Goal: Task Accomplishment & Management: Manage account settings

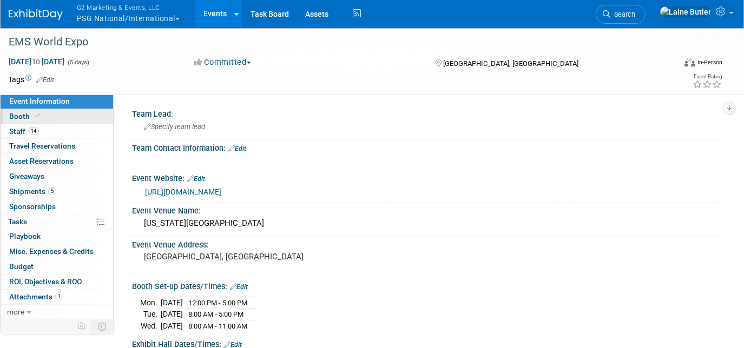
click at [55, 115] on link "Booth" at bounding box center [57, 116] width 113 height 15
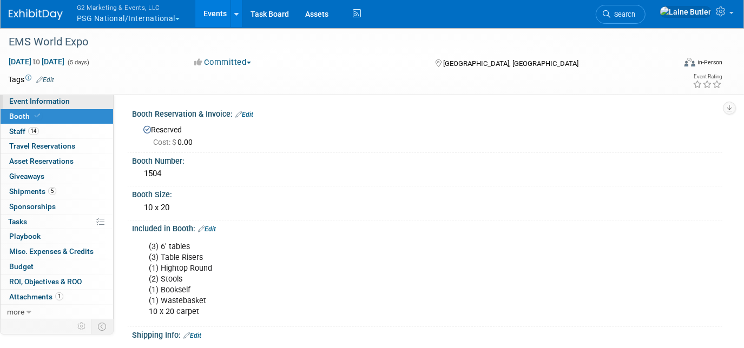
click at [32, 101] on span "Event Information" at bounding box center [39, 101] width 61 height 9
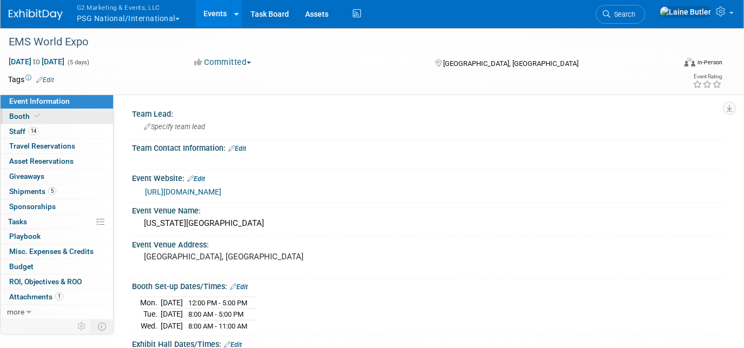
click at [39, 115] on span at bounding box center [37, 116] width 10 height 8
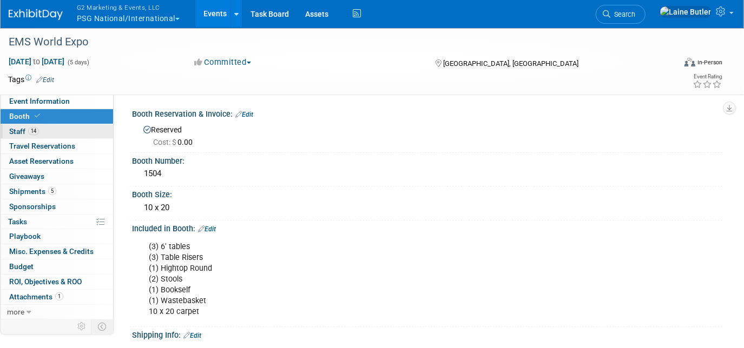
click at [74, 129] on link "14 Staff 14" at bounding box center [57, 131] width 113 height 15
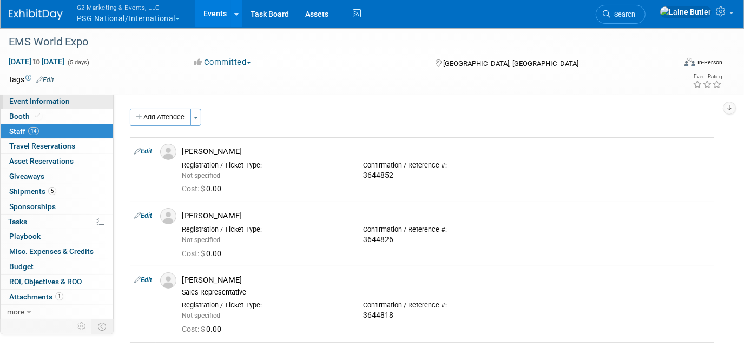
click at [89, 99] on link "Event Information" at bounding box center [57, 101] width 113 height 15
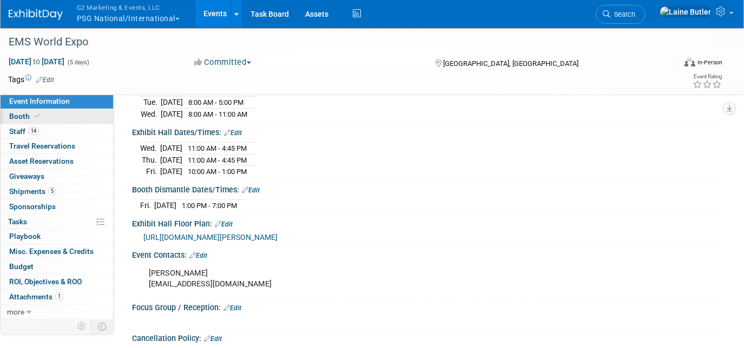
scroll to position [295, 0]
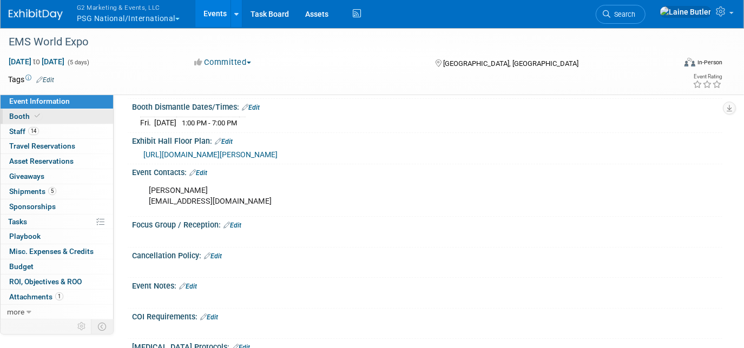
click at [84, 120] on link "Booth" at bounding box center [57, 116] width 113 height 15
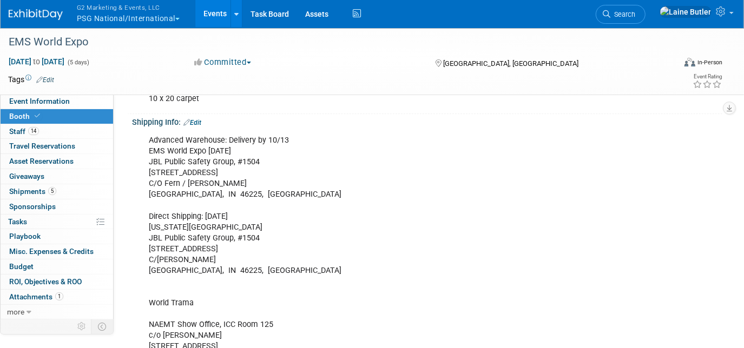
scroll to position [0, 0]
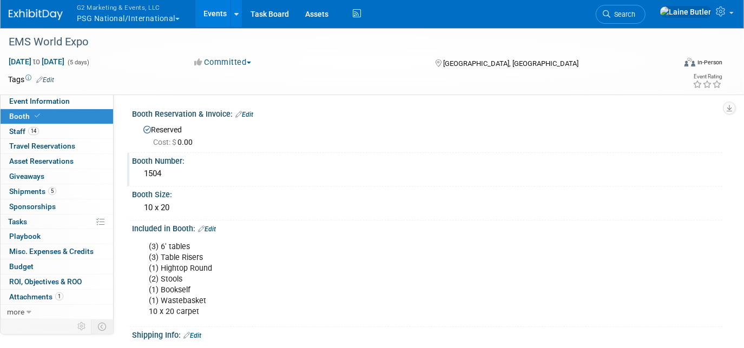
click at [174, 180] on div "1504" at bounding box center [427, 174] width 574 height 17
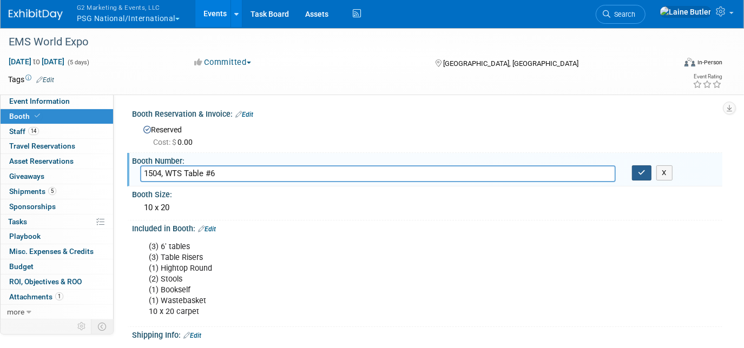
type input "1504, WTS Table #6"
click at [632, 169] on button "button" at bounding box center [641, 173] width 19 height 15
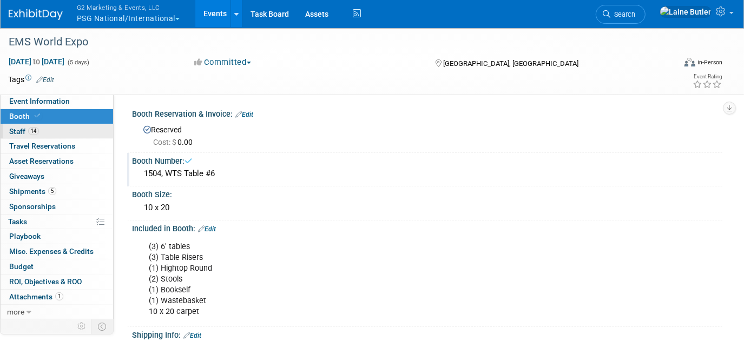
click at [76, 133] on link "14 Staff 14" at bounding box center [57, 131] width 113 height 15
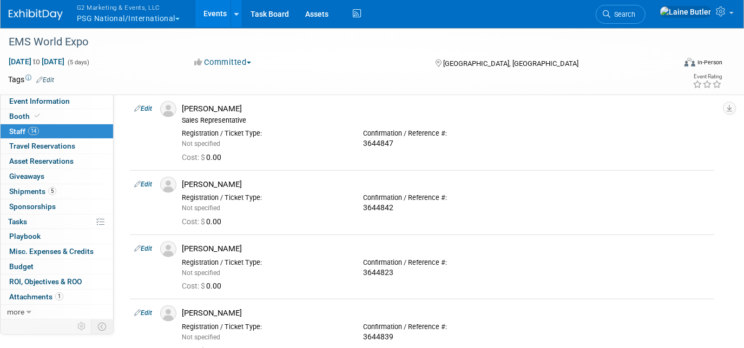
scroll to position [836, 0]
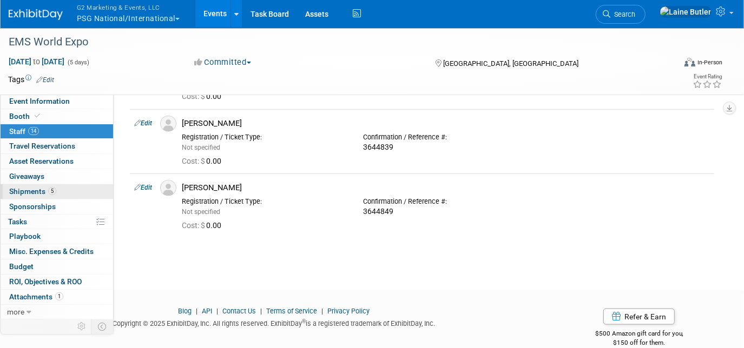
click at [37, 189] on span "Shipments 5" at bounding box center [32, 191] width 47 height 9
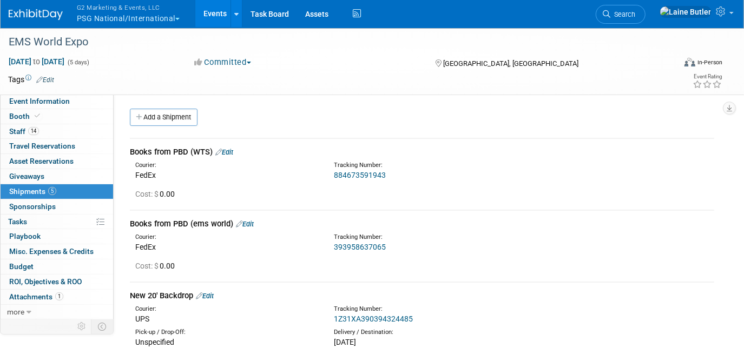
click at [250, 223] on link "Edit" at bounding box center [245, 224] width 18 height 8
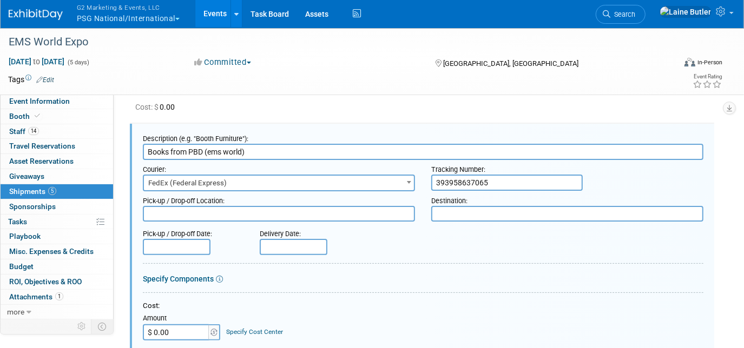
click at [533, 209] on textarea at bounding box center [567, 214] width 272 height 16
paste textarea ""JBL Public Safety Group, #1504 EMS World Expo [DATE] [STREET_ADDRESS][PERSON_N…"
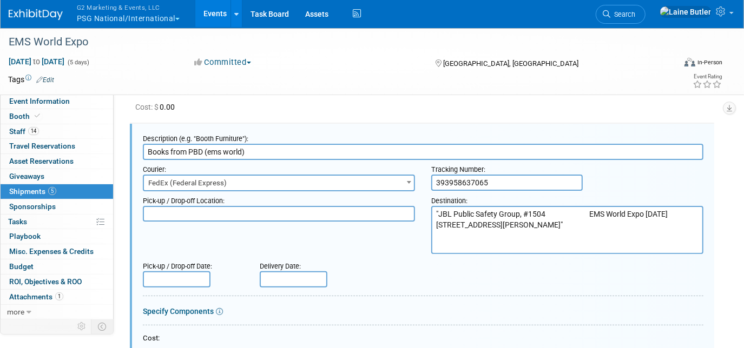
click at [436, 206] on textarea ""JBL Public Safety Group, #1504 EMS World Expo [DATE] [STREET_ADDRESS][PERSON_N…" at bounding box center [567, 230] width 272 height 48
click at [438, 206] on textarea ""JBL Public Safety Group, #1504 EMS World Expo [DATE] [STREET_ADDRESS][PERSON_N…" at bounding box center [567, 230] width 272 height 48
click at [591, 210] on textarea "JBL Public Safety Group, #1504 EMS World Expo [DATE] [STREET_ADDRESS][PERSON_NA…" at bounding box center [567, 230] width 272 height 48
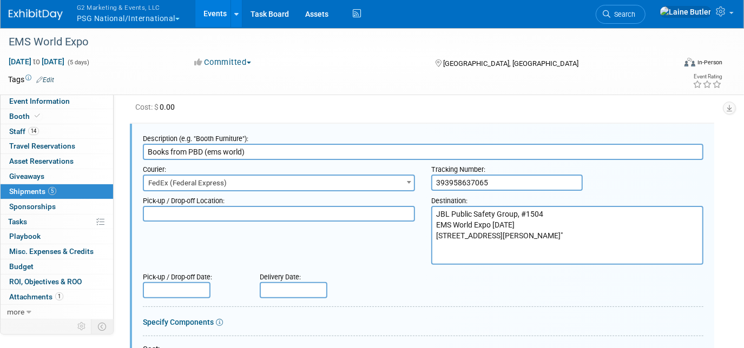
click at [549, 249] on textarea "JBL Public Safety Group, #1504 EMS World Expo [DATE] [STREET_ADDRESS][PERSON_NA…" at bounding box center [567, 235] width 272 height 59
click at [546, 259] on textarea "JBL Public Safety Group, #1504 EMS World Expo [DATE] [STREET_ADDRESS][PERSON_NA…" at bounding box center [567, 235] width 272 height 59
drag, startPoint x: 533, startPoint y: 259, endPoint x: 427, endPoint y: 210, distance: 116.2
click at [427, 210] on div "Destination: JBL Public Safety Group, #1504 EMS World Expo [DATE] [STREET_ADDRE…" at bounding box center [567, 228] width 288 height 74
type textarea "JBL Public Safety Group, #1504 EMS World Expo [DATE] [STREET_ADDRESS][PERSON_NA…"
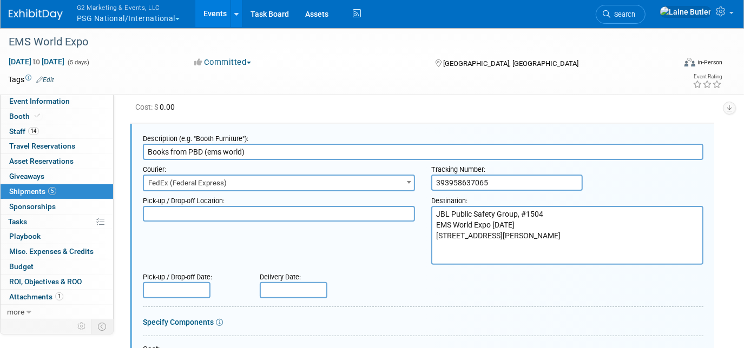
click at [377, 237] on div "Pick-up / Drop-off Location: Destination: JBL Public Safety Group, #1504 EMS Wo…" at bounding box center [423, 228] width 577 height 74
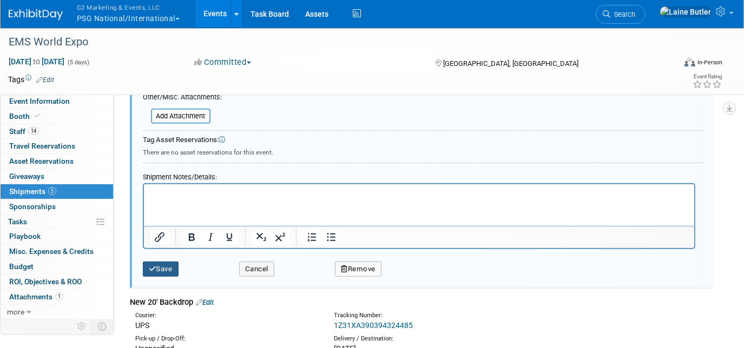
click at [153, 268] on button "Save" at bounding box center [161, 269] width 36 height 15
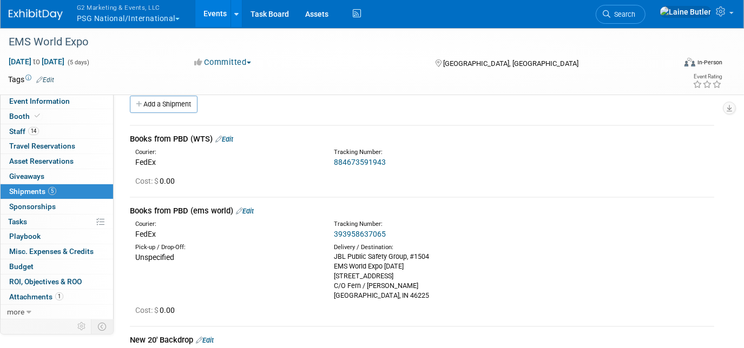
scroll to position [0, 0]
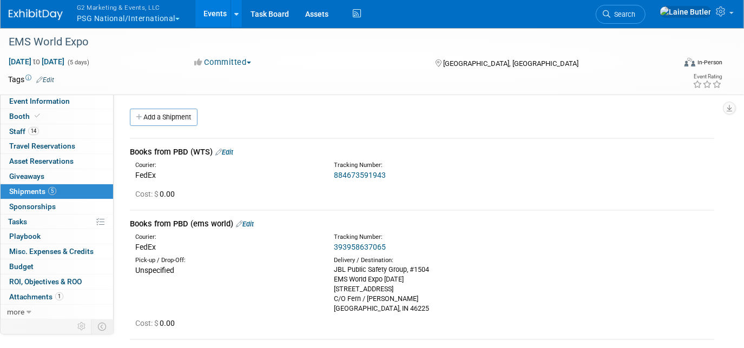
click at [233, 149] on link "Edit" at bounding box center [224, 152] width 18 height 8
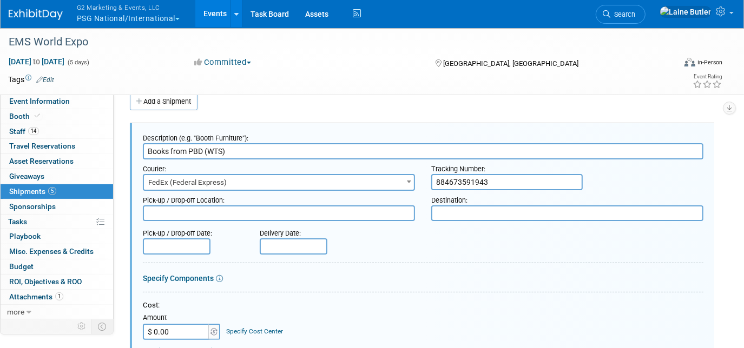
click at [491, 216] on textarea at bounding box center [567, 214] width 272 height 16
paste textarea "JBL Public Safety Group, #1504 EMS World Expo [DATE] [STREET_ADDRESS][PERSON_NA…"
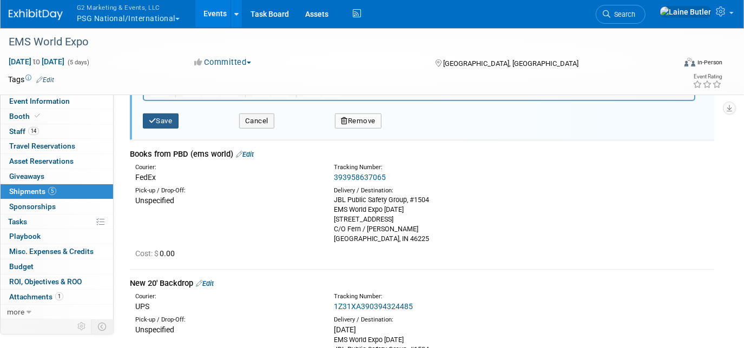
type textarea "JBL Public Safety Group, #1504 EMS World Expo [DATE] [STREET_ADDRESS][PERSON_NA…"
click at [146, 114] on button "Save" at bounding box center [161, 121] width 36 height 15
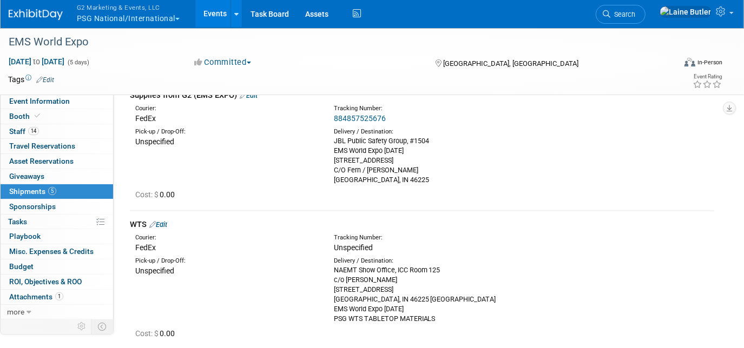
scroll to position [507, 0]
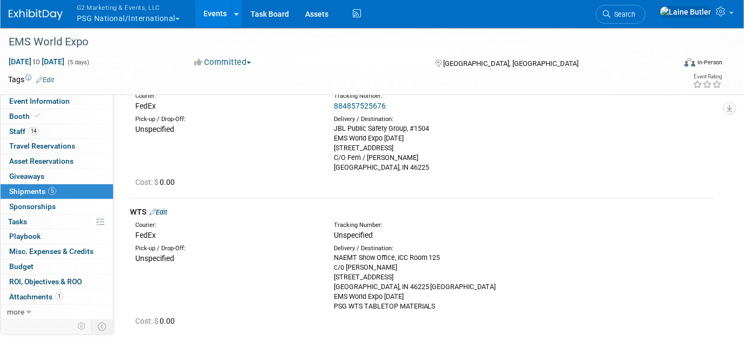
drag, startPoint x: 438, startPoint y: 303, endPoint x: 334, endPoint y: 255, distance: 114.7
click at [334, 255] on div "NAEMT Show Office, ICC Room 125 c/o [PERSON_NAME] [STREET_ADDRESS] EMS World Ex…" at bounding box center [425, 282] width 182 height 58
copy div "NAEMT Show Office, ICC Room 125 c/o [PERSON_NAME] [STREET_ADDRESS] EMS World Ex…"
click at [465, 251] on div "Delivery / Destination:" at bounding box center [425, 248] width 182 height 9
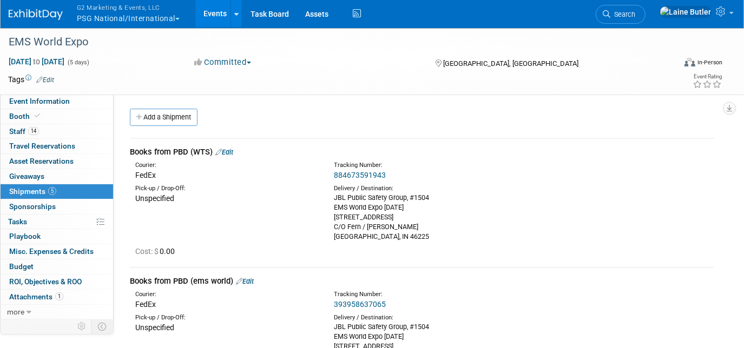
scroll to position [49, 0]
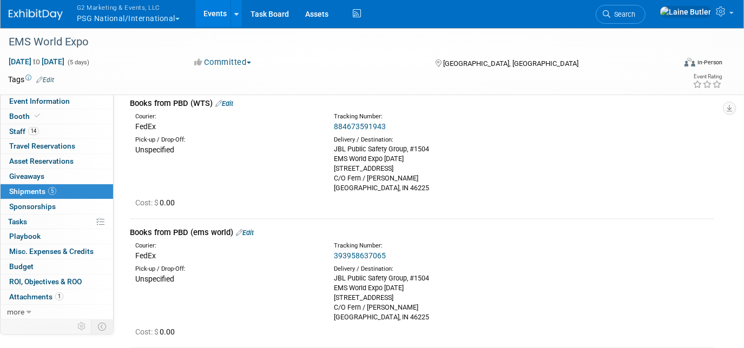
click at [250, 235] on link "Edit" at bounding box center [245, 233] width 18 height 8
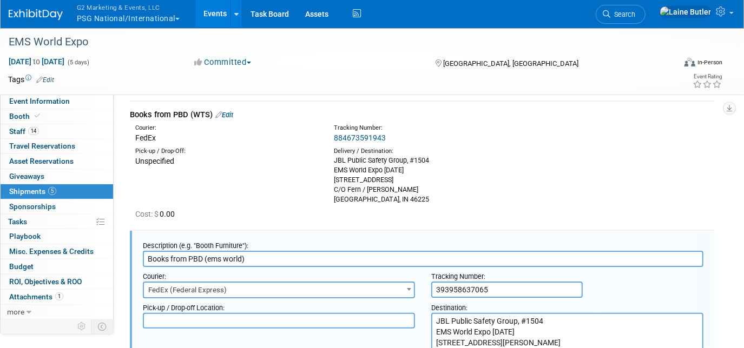
scroll to position [0, 0]
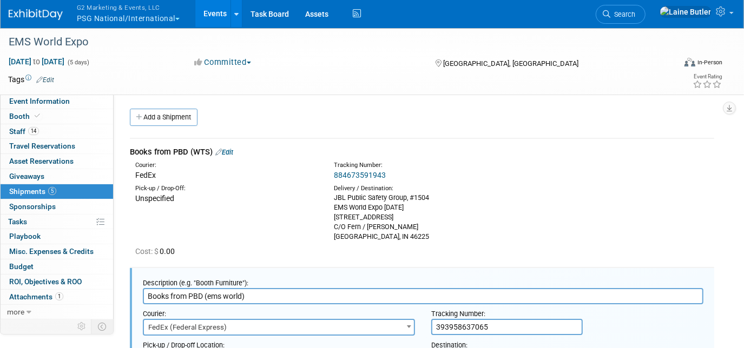
click at [233, 152] on link "Edit" at bounding box center [224, 152] width 18 height 8
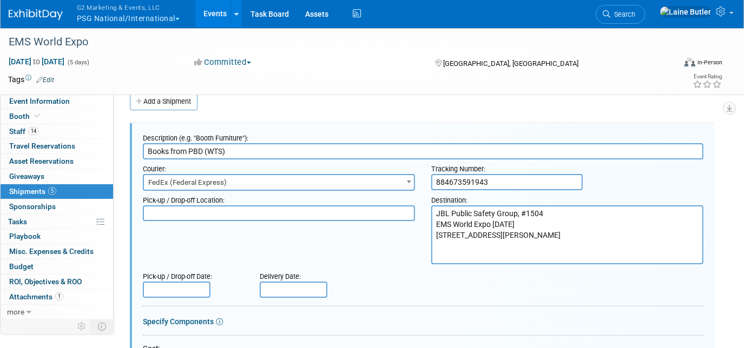
drag, startPoint x: 553, startPoint y: 249, endPoint x: 462, endPoint y: 237, distance: 91.0
click at [463, 238] on textarea "JBL Public Safety Group, #1504 EMS World Expo [DATE] [STREET_ADDRESS][PERSON_NA…" at bounding box center [567, 235] width 272 height 59
click at [531, 257] on textarea "JBL Public Safety Group, #1504 EMS World Expo [DATE] [STREET_ADDRESS][PERSON_NA…" at bounding box center [567, 235] width 272 height 59
drag, startPoint x: 534, startPoint y: 257, endPoint x: 420, endPoint y: 210, distance: 123.4
click at [420, 210] on div "Pick-up / Drop-off Location: Destination: JBL Public Safety Group, #1504 EMS Wo…" at bounding box center [423, 228] width 577 height 74
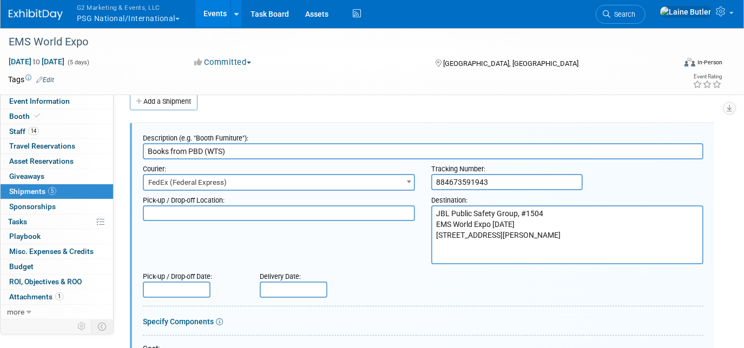
paste textarea "NAEMT Show Office, ICC Room 125 c/o [PERSON_NAME] [STREET_ADDRESS] EMS World Ex…"
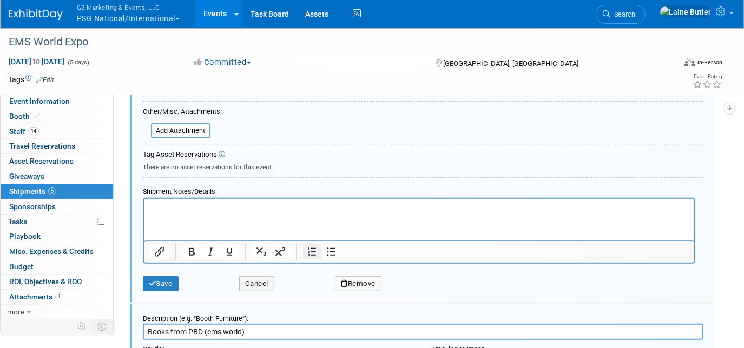
scroll to position [360, 0]
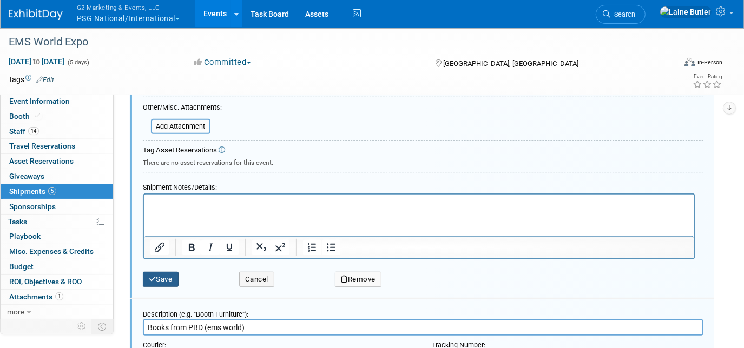
type textarea "NAEMT Show Office, ICC Room 125 c/o [PERSON_NAME] [STREET_ADDRESS] EMS World Ex…"
click at [156, 272] on button "Save" at bounding box center [161, 279] width 36 height 15
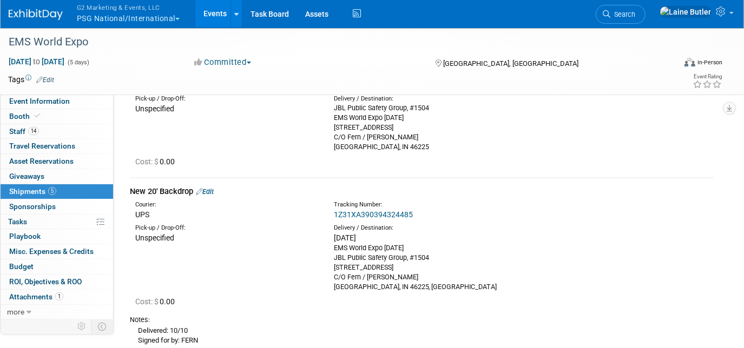
scroll to position [0, 0]
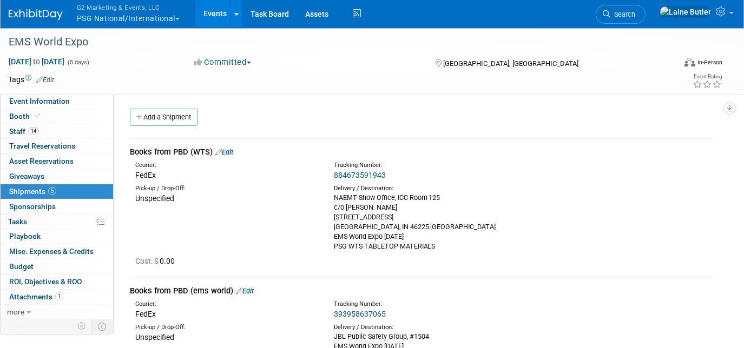
click at [348, 175] on link "884673591943" at bounding box center [360, 175] width 52 height 9
click at [225, 151] on link "Edit" at bounding box center [224, 152] width 18 height 8
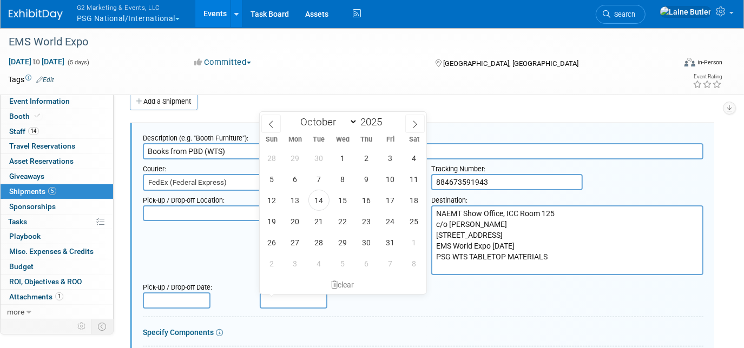
click at [308, 299] on input "text" at bounding box center [294, 301] width 68 height 16
click at [288, 161] on span "29" at bounding box center [295, 158] width 21 height 21
type input "[DATE]"
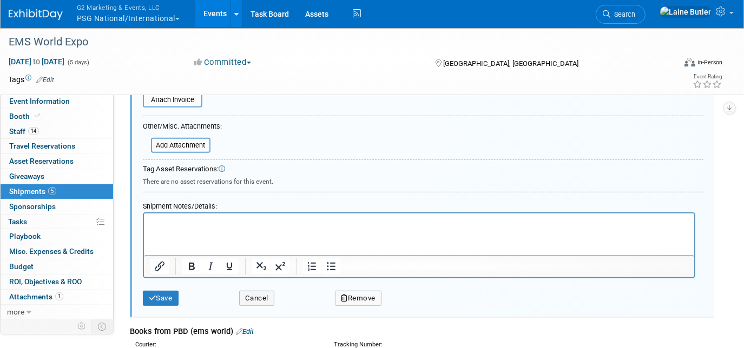
scroll to position [360, 0]
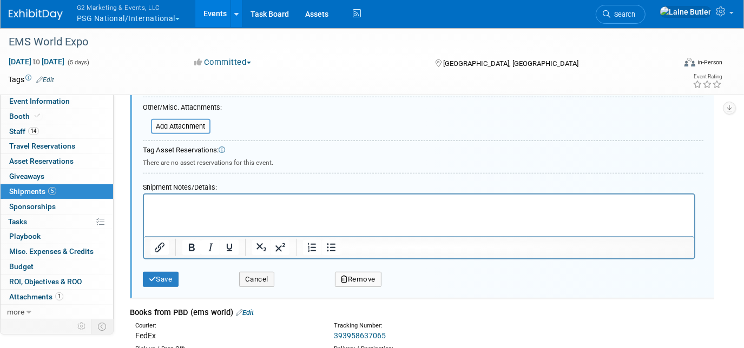
click at [190, 210] on html at bounding box center [418, 202] width 550 height 15
click at [161, 274] on button "Save" at bounding box center [161, 279] width 36 height 15
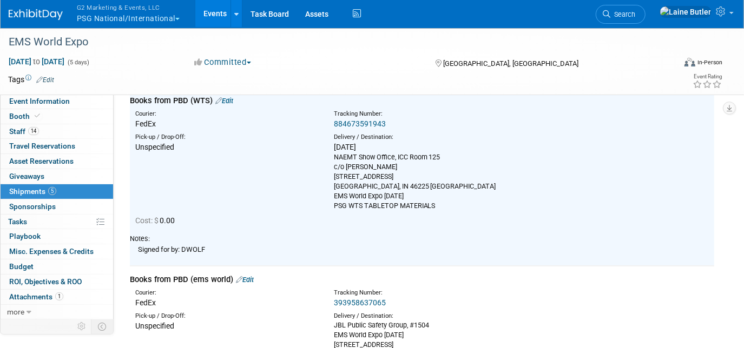
scroll to position [114, 0]
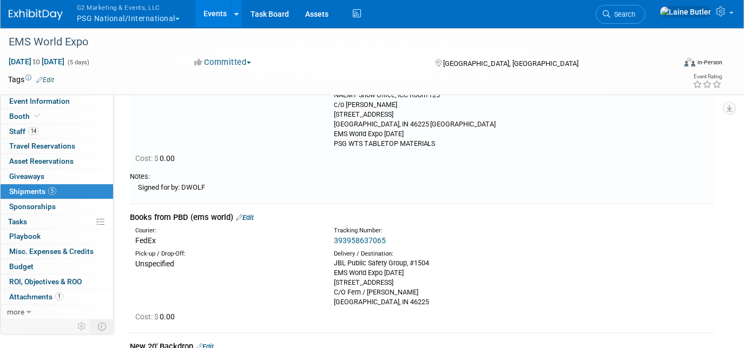
click at [359, 239] on link "393958637065" at bounding box center [360, 240] width 52 height 9
drag, startPoint x: 250, startPoint y: 214, endPoint x: 256, endPoint y: 215, distance: 6.6
click at [250, 214] on link "Edit" at bounding box center [245, 218] width 18 height 8
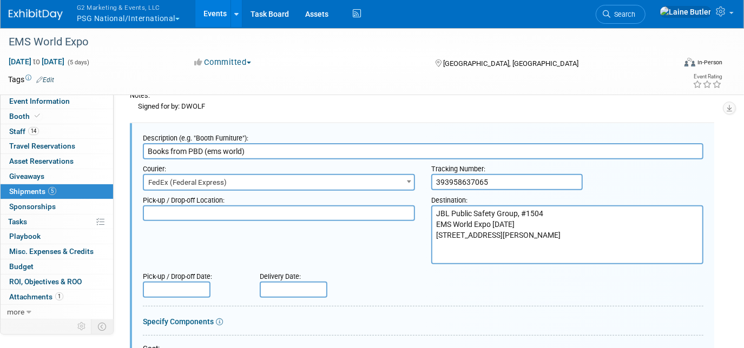
scroll to position [342, 0]
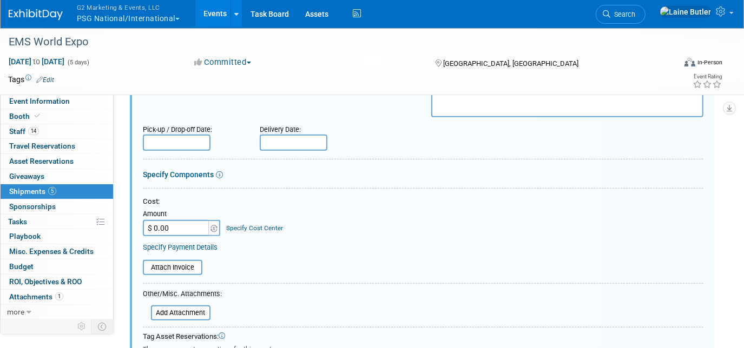
click at [293, 137] on input "text" at bounding box center [294, 143] width 68 height 16
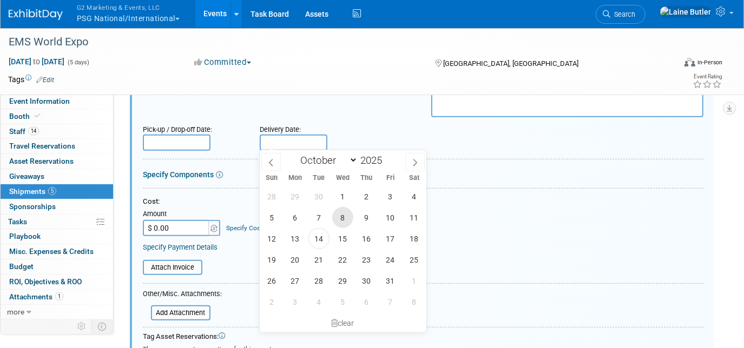
click at [342, 219] on span "8" at bounding box center [342, 217] width 21 height 21
type input "[DATE]"
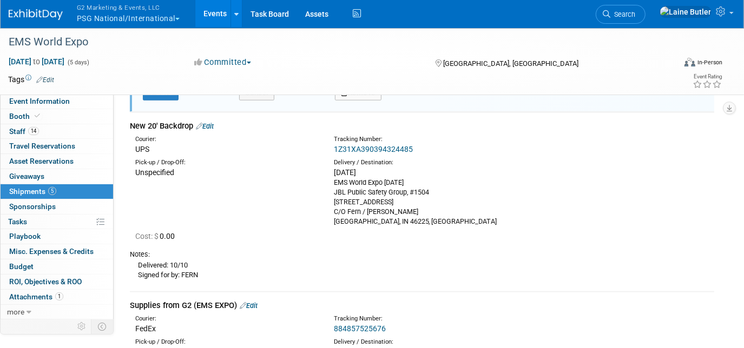
scroll to position [539, 0]
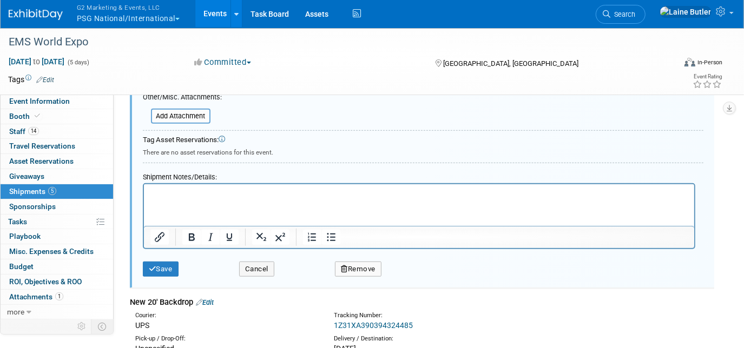
click at [196, 193] on p "Rich Text Area. Press ALT-0 for help." at bounding box center [419, 193] width 538 height 11
click at [170, 262] on button "Save" at bounding box center [161, 269] width 36 height 15
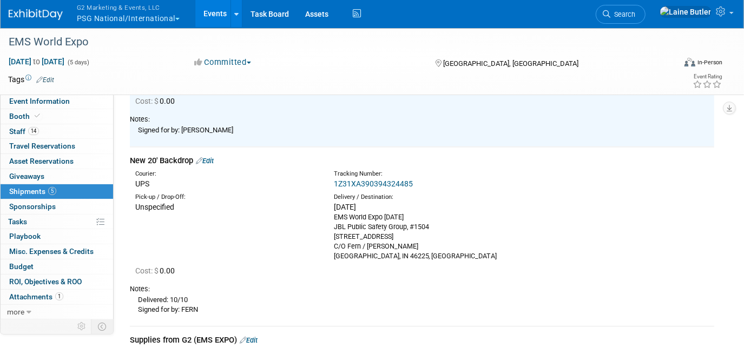
scroll to position [342, 0]
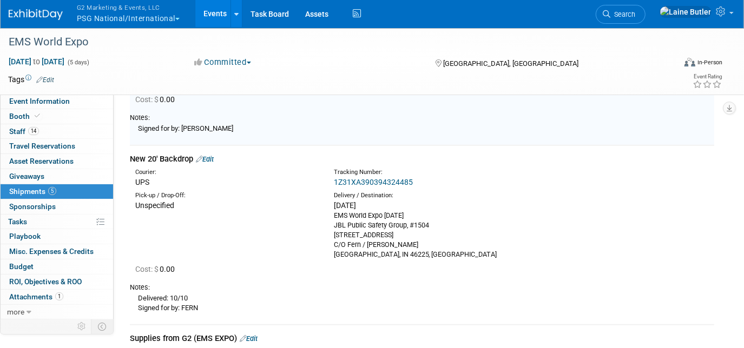
click at [358, 178] on link "1Z31XA390394324485" at bounding box center [373, 182] width 79 height 9
click at [209, 158] on link "Edit" at bounding box center [205, 159] width 18 height 8
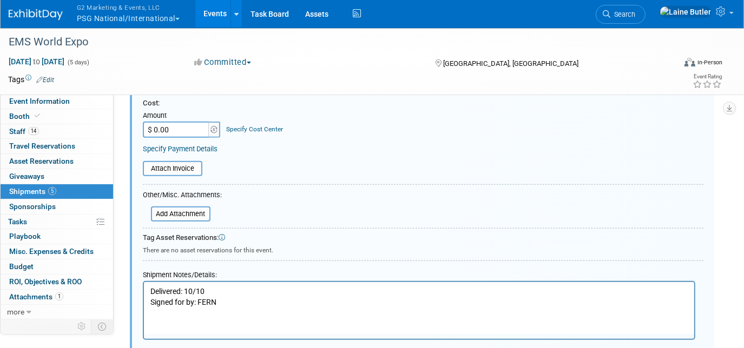
scroll to position [0, 0]
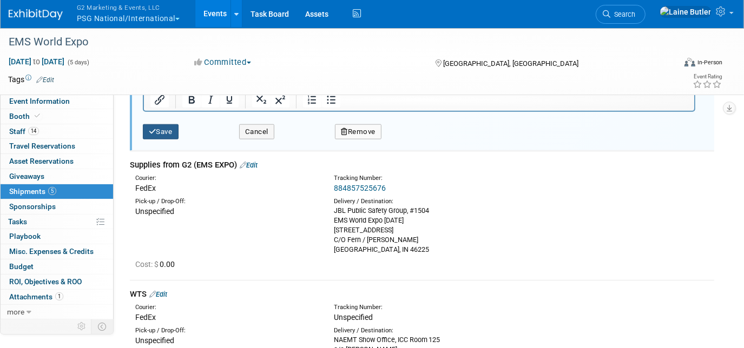
click at [167, 129] on button "Save" at bounding box center [161, 131] width 36 height 15
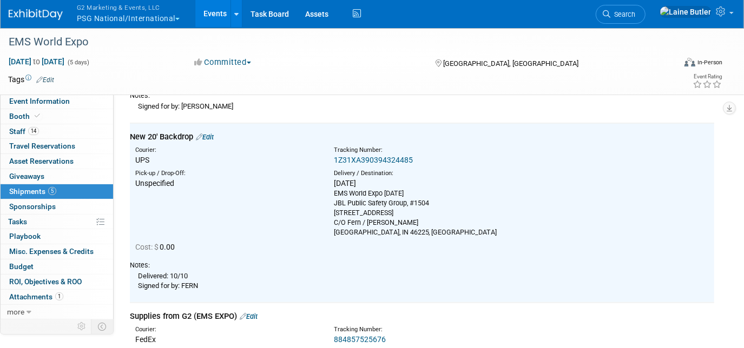
scroll to position [561, 0]
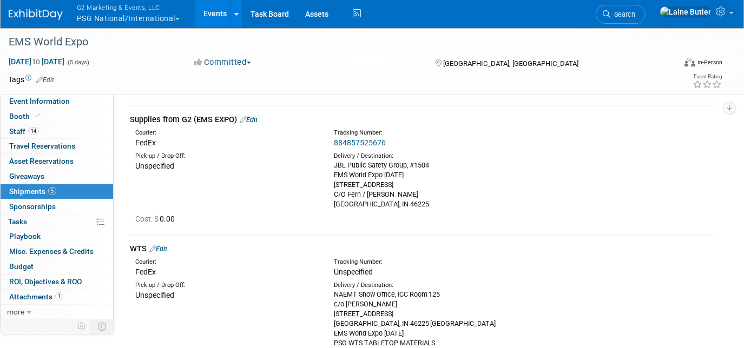
click at [359, 142] on link "884857525676" at bounding box center [360, 142] width 52 height 9
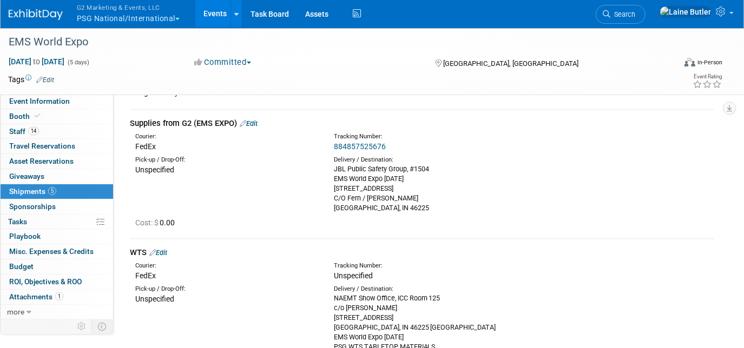
scroll to position [512, 0]
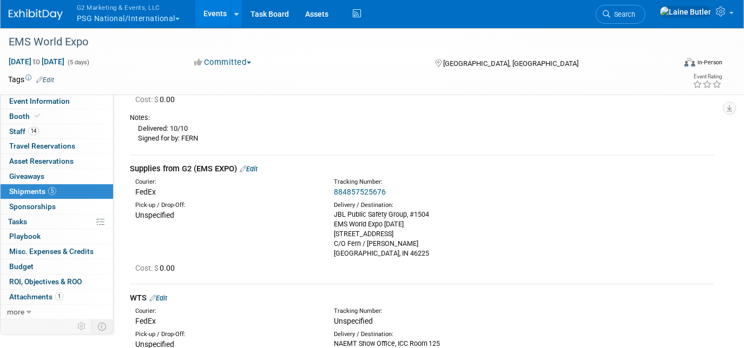
click at [256, 166] on link "Edit" at bounding box center [249, 169] width 18 height 8
select select "9"
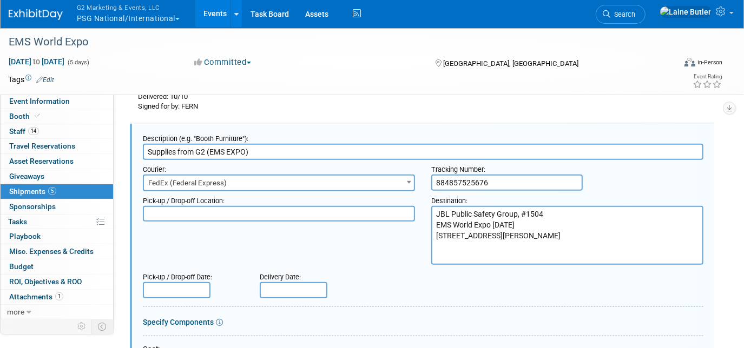
scroll to position [641, 0]
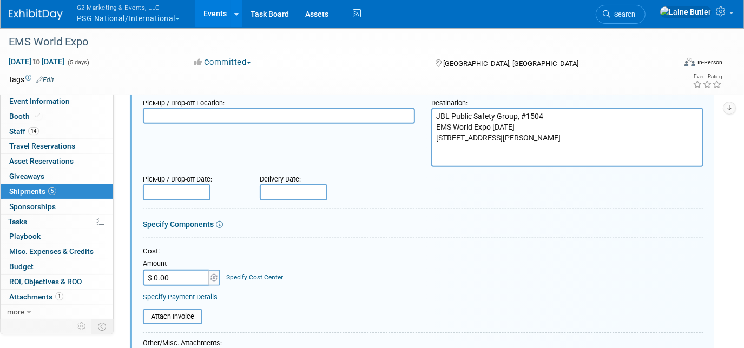
click at [286, 180] on div "Delivery Date:" at bounding box center [324, 177] width 128 height 15
click at [289, 187] on input "text" at bounding box center [294, 192] width 68 height 16
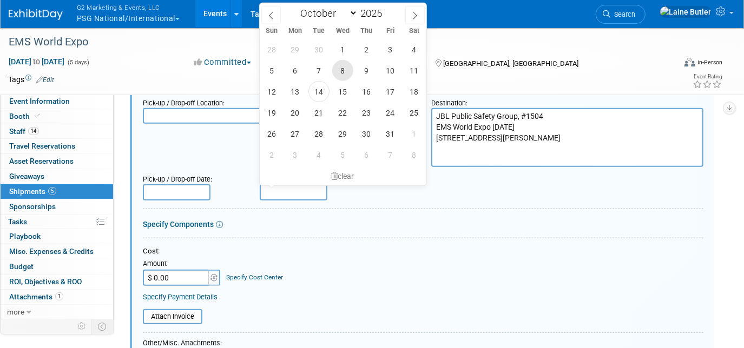
click at [338, 70] on span "8" at bounding box center [342, 70] width 21 height 21
type input "[DATE]"
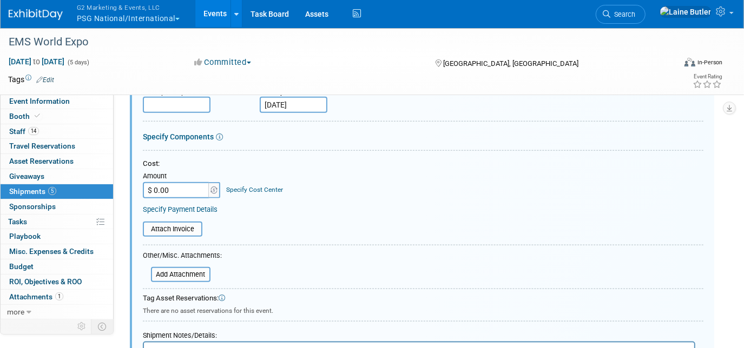
scroll to position [986, 0]
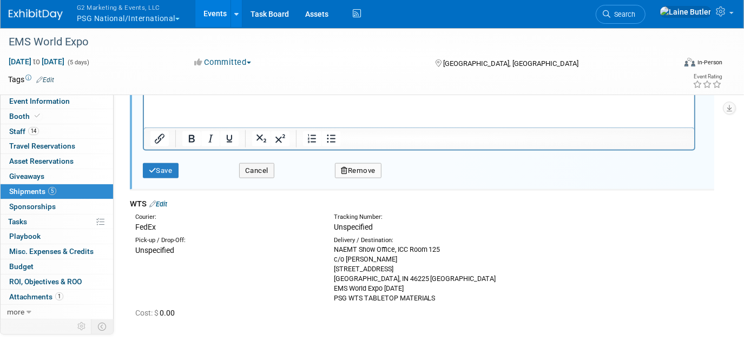
click at [208, 101] on html at bounding box center [418, 93] width 550 height 15
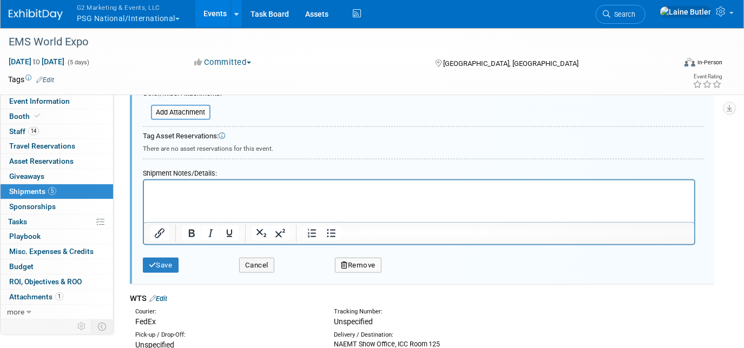
scroll to position [888, 0]
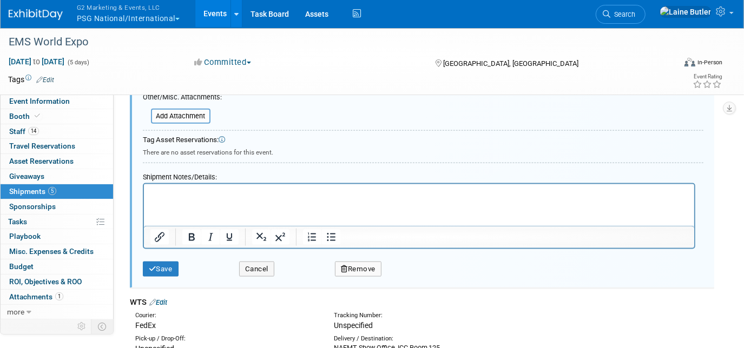
click at [194, 197] on p "Rich Text Area. Press ALT-0 for help." at bounding box center [419, 194] width 538 height 11
click at [160, 256] on div "Save" at bounding box center [183, 266] width 96 height 22
click at [173, 264] on button "Save" at bounding box center [161, 269] width 36 height 15
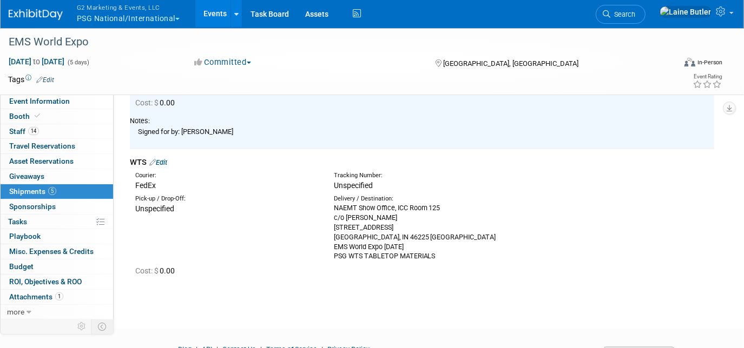
scroll to position [691, 0]
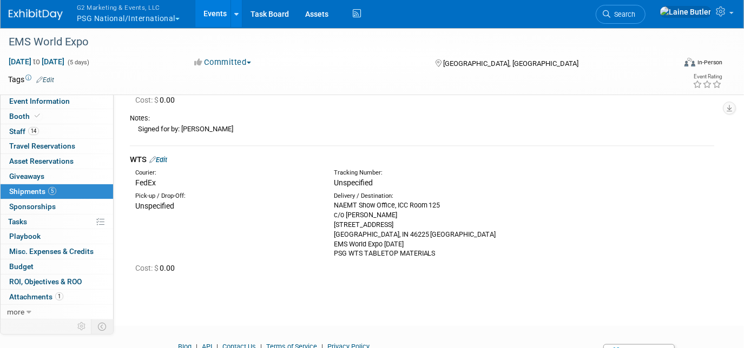
click at [164, 156] on link "Edit" at bounding box center [158, 160] width 18 height 8
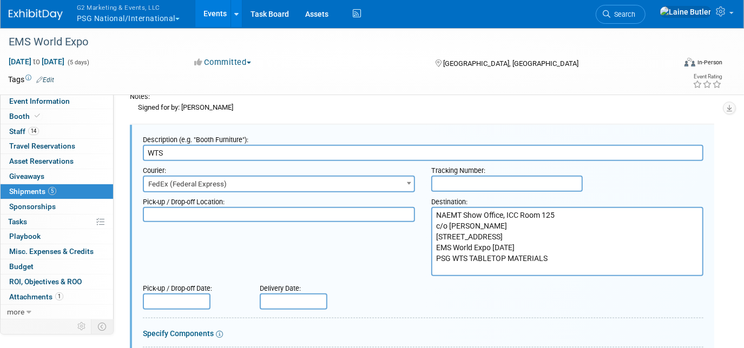
scroll to position [0, 0]
click at [497, 177] on input "text" at bounding box center [506, 184] width 151 height 16
paste input "885109473214"
click at [450, 177] on input "885109473214" at bounding box center [506, 184] width 151 height 16
type input "885109473214"
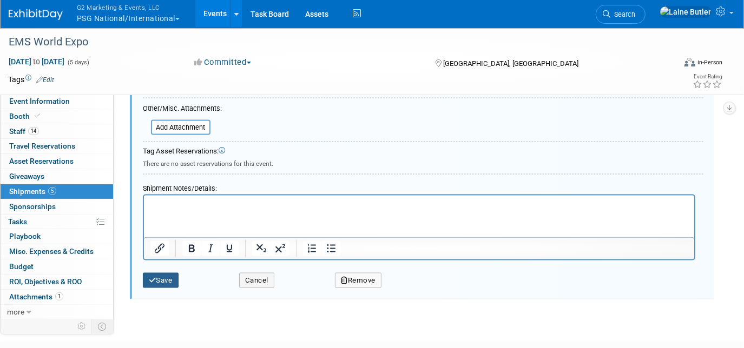
click at [169, 273] on button "Save" at bounding box center [161, 280] width 36 height 15
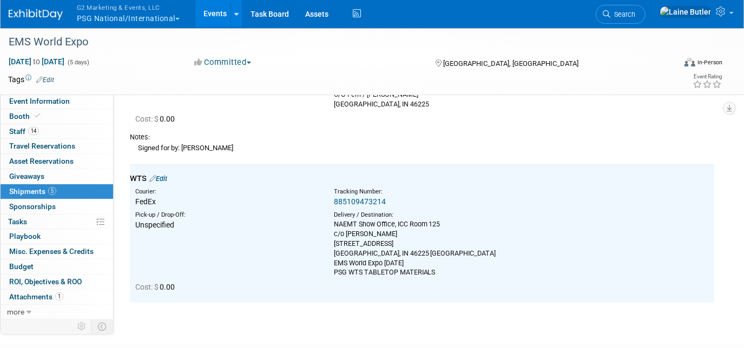
scroll to position [614, 0]
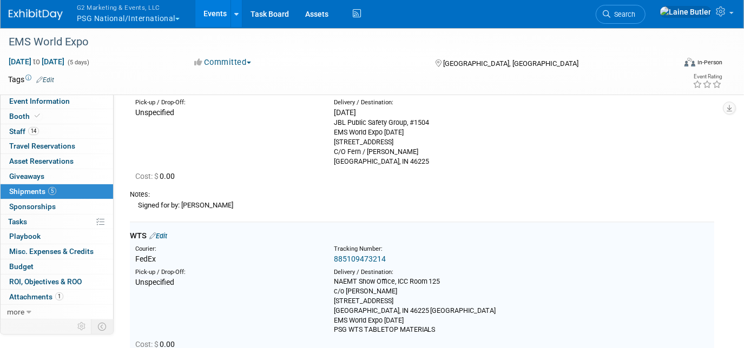
click at [372, 256] on link "885109473214" at bounding box center [360, 259] width 52 height 9
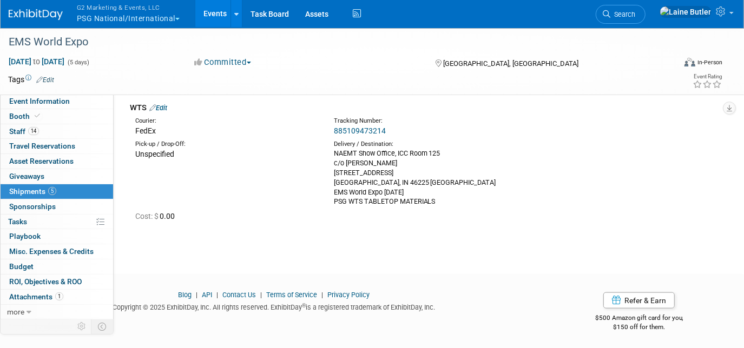
scroll to position [645, 0]
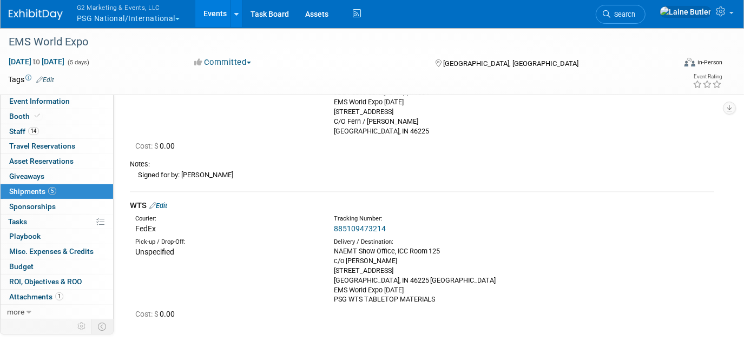
click at [349, 225] on link "885109473214" at bounding box center [360, 228] width 52 height 9
click at [161, 203] on link "Edit" at bounding box center [158, 206] width 18 height 8
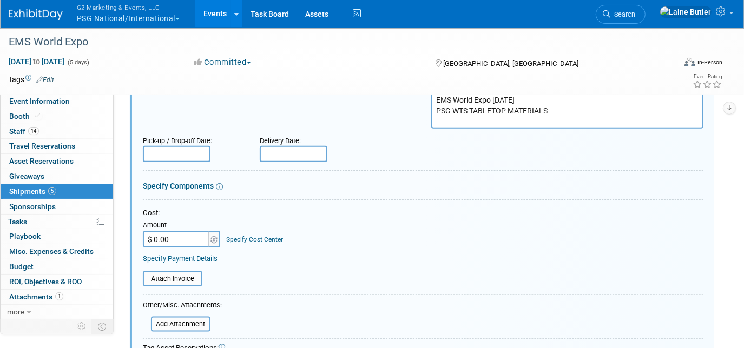
scroll to position [0, 0]
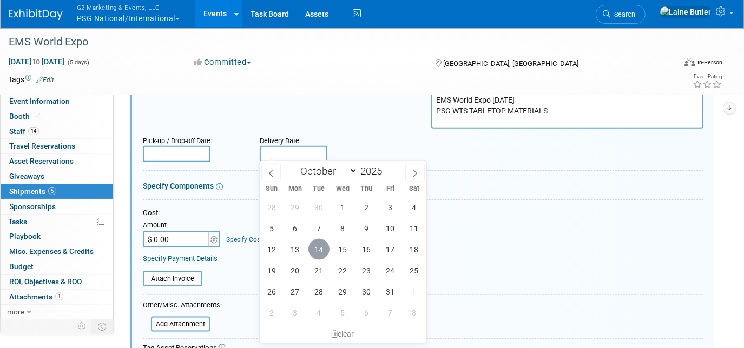
click at [309, 245] on span "14" at bounding box center [318, 249] width 21 height 21
type input "[DATE]"
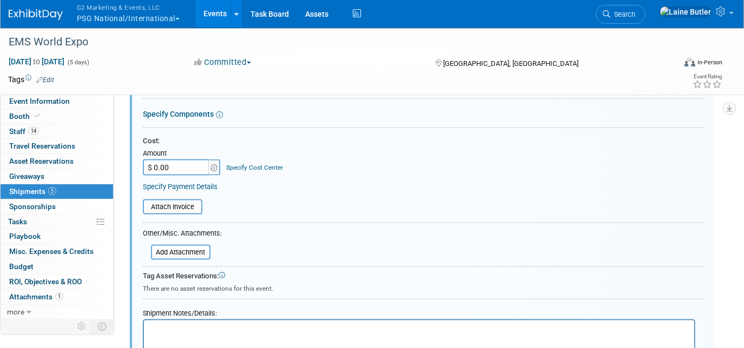
scroll to position [1057, 0]
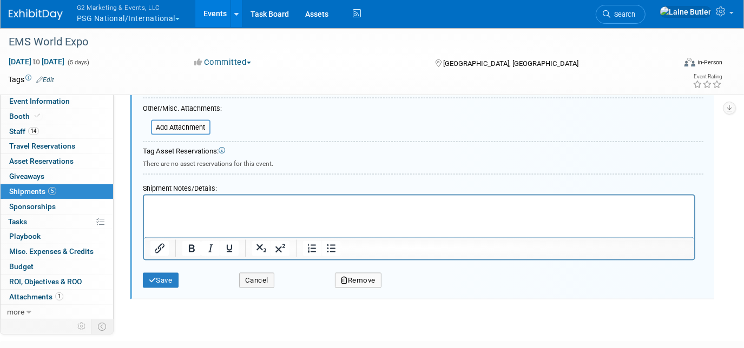
click at [187, 205] on p "Rich Text Area. Press ALT-0 for help." at bounding box center [419, 205] width 538 height 11
click at [168, 284] on div "Save Cancel Remove" at bounding box center [423, 277] width 560 height 33
click at [169, 280] on button "Save" at bounding box center [161, 280] width 36 height 15
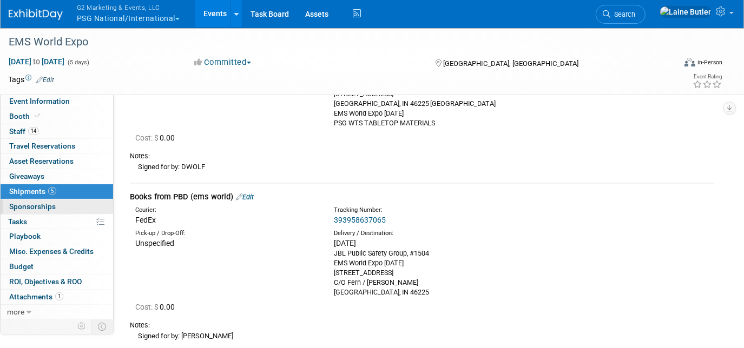
scroll to position [0, 0]
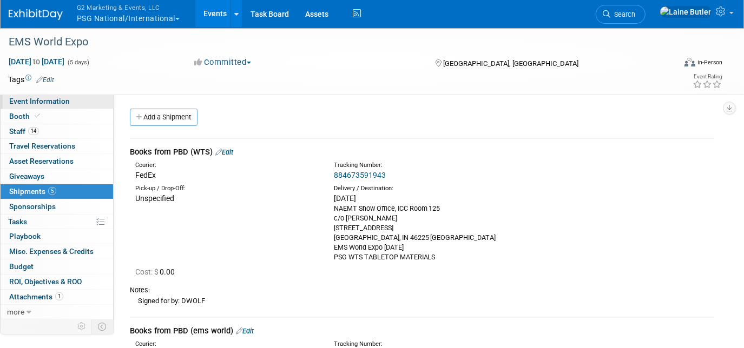
click at [39, 105] on span "Event Information" at bounding box center [39, 101] width 61 height 9
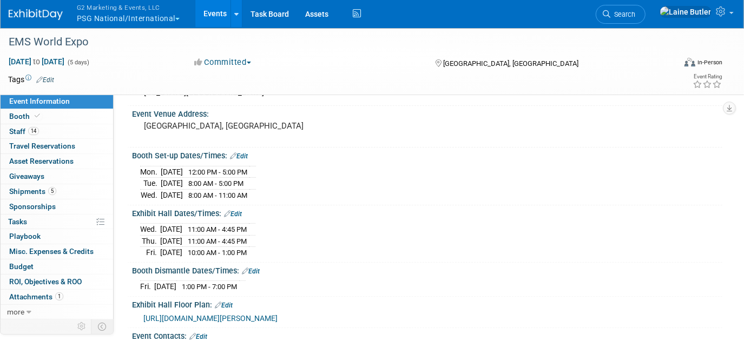
scroll to position [196, 0]
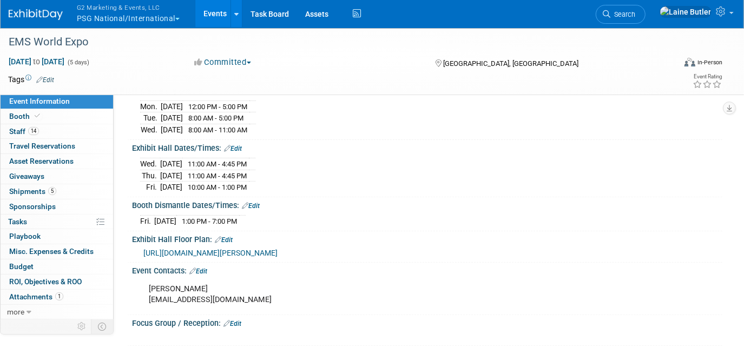
click at [13, 108] on link "Event Information" at bounding box center [57, 101] width 113 height 15
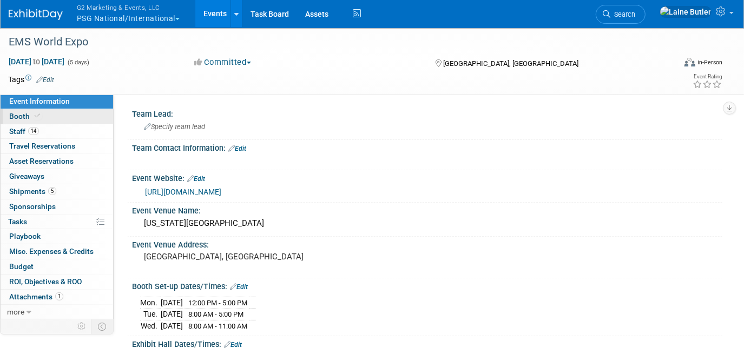
click at [14, 118] on span "Booth" at bounding box center [25, 116] width 33 height 9
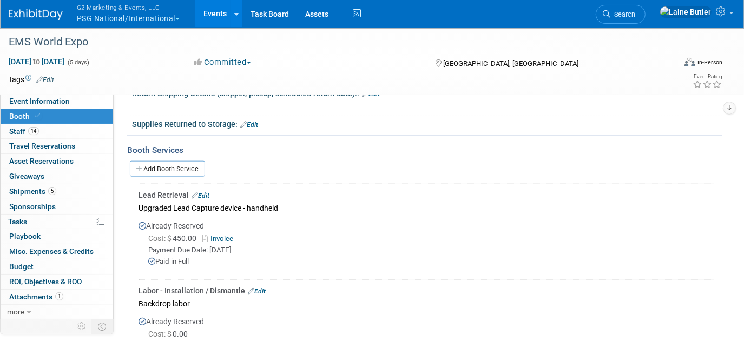
scroll to position [792, 0]
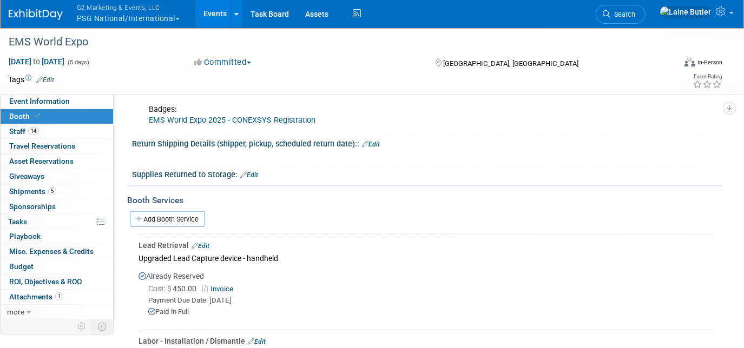
click at [222, 285] on link "Invoice" at bounding box center [219, 289] width 35 height 8
